Goal: Information Seeking & Learning: Learn about a topic

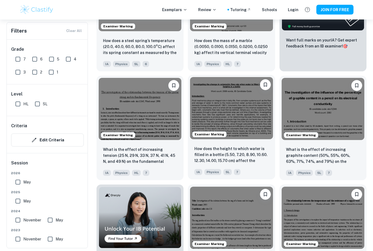
scroll to position [219, 0]
click at [231, 110] on img at bounding box center [231, 108] width 83 height 62
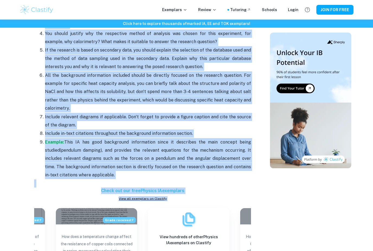
scroll to position [680, 0]
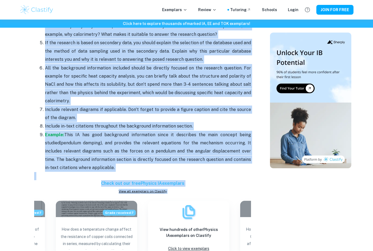
drag, startPoint x: 34, startPoint y: 85, endPoint x: 181, endPoint y: 153, distance: 162.2
copy div "Introduction: Include a brief overview of the topic and its importance - what i…"
click at [49, 180] on h6 "Check out our free Physics IA exemplars" at bounding box center [142, 183] width 217 height 7
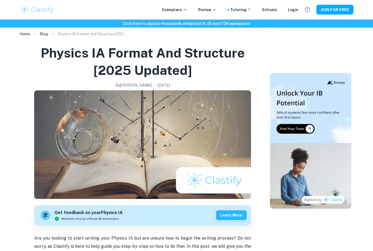
scroll to position [0, 0]
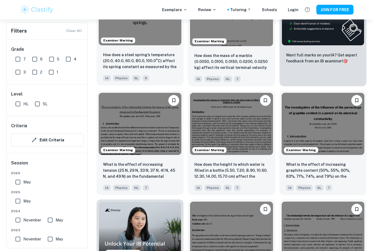
scroll to position [204, 0]
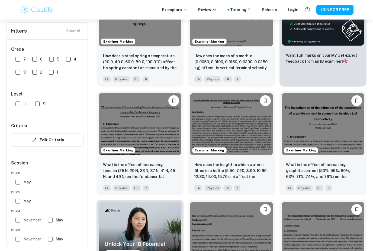
click at [148, 15] on div "Exemplars Review Tutoring Schools Login JOIN FOR FREE" at bounding box center [186, 9] width 347 height 11
click at [154, 40] on img at bounding box center [140, 14] width 83 height 62
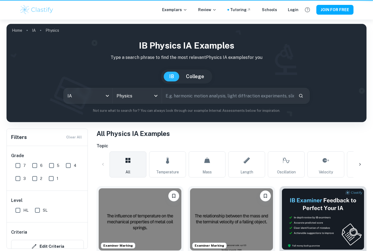
scroll to position [221, 0]
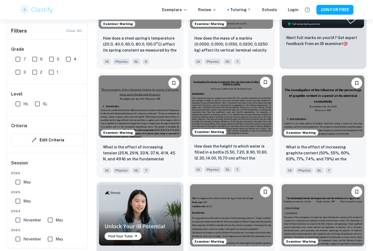
click at [246, 116] on img at bounding box center [231, 106] width 83 height 62
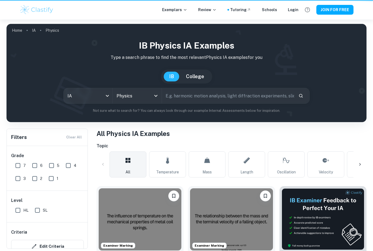
scroll to position [221, 0]
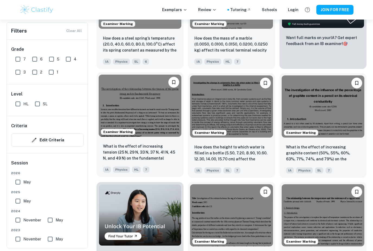
click at [155, 129] on img at bounding box center [140, 106] width 83 height 62
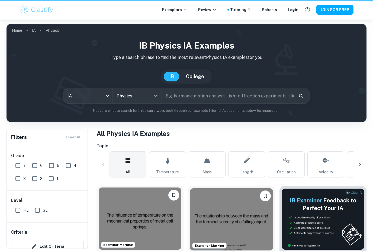
scroll to position [221, 0]
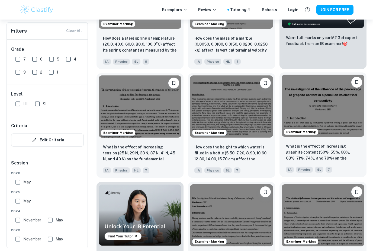
click at [343, 111] on img at bounding box center [323, 106] width 83 height 62
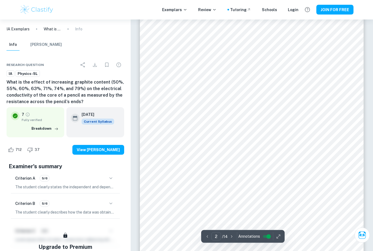
scroll to position [380, 0]
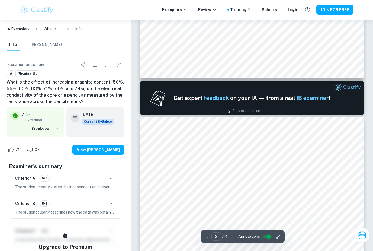
type input "1"
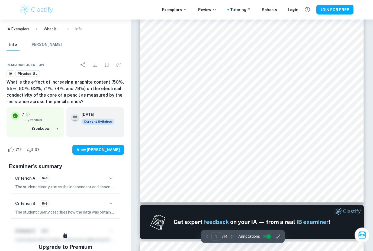
scroll to position [0, 0]
